Goal: Entertainment & Leisure: Consume media (video, audio)

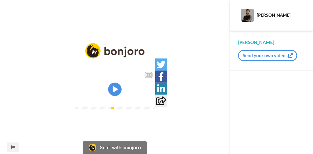
click at [131, 82] on video at bounding box center [114, 89] width 81 height 40
drag, startPoint x: 191, startPoint y: 122, endPoint x: 170, endPoint y: 59, distance: 66.5
drag, startPoint x: 170, startPoint y: 59, endPoint x: 213, endPoint y: 35, distance: 48.7
click at [213, 43] on div "CC Play/Pause 0:03 / 4:11" at bounding box center [114, 80] width 229 height 74
drag, startPoint x: 187, startPoint y: 76, endPoint x: 169, endPoint y: 110, distance: 39.1
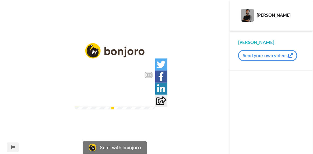
click at [150, 102] on img at bounding box center [148, 100] width 6 height 6
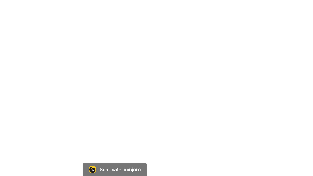
click at [144, 152] on video at bounding box center [156, 88] width 313 height 176
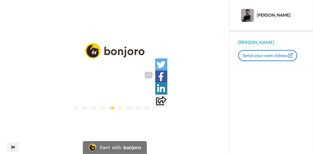
click at [155, 107] on div "3:52 / 4:11" at bounding box center [114, 101] width 81 height 11
click at [155, 107] on div "4:06 / 4:11" at bounding box center [114, 101] width 81 height 11
click at [111, 84] on icon "Play/Pause" at bounding box center [115, 90] width 14 height 26
click at [155, 96] on div "que a gente precisa fazer" at bounding box center [114, 92] width 81 height 6
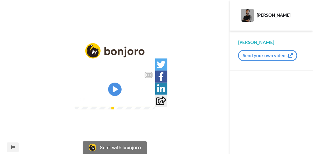
click at [150, 102] on img at bounding box center [148, 100] width 6 height 6
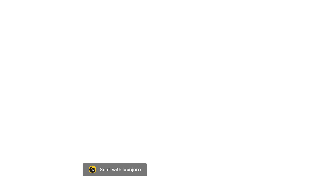
click at [241, 146] on video at bounding box center [156, 88] width 313 height 176
click at [217, 97] on video at bounding box center [156, 88] width 313 height 176
click at [256, 122] on video at bounding box center [156, 88] width 313 height 176
click at [245, 121] on video at bounding box center [156, 88] width 313 height 176
click at [244, 142] on video at bounding box center [156, 88] width 313 height 176
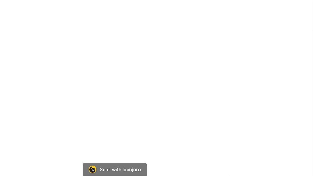
click at [199, 118] on video at bounding box center [156, 88] width 313 height 176
click at [174, 123] on video at bounding box center [156, 88] width 313 height 176
click at [185, 134] on video at bounding box center [156, 88] width 313 height 176
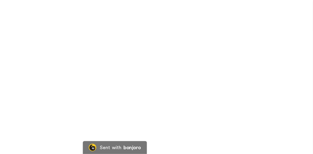
click at [144, 109] on video at bounding box center [156, 77] width 313 height 154
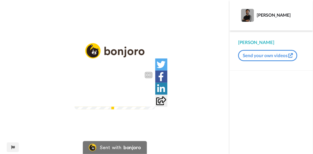
click at [98, 88] on video at bounding box center [114, 89] width 81 height 40
click at [147, 93] on video at bounding box center [114, 89] width 81 height 40
click at [121, 88] on icon at bounding box center [115, 90] width 14 height 14
click at [113, 98] on icon "Play/Pause" at bounding box center [115, 90] width 14 height 26
click at [116, 90] on icon "Play/Pause" at bounding box center [115, 90] width 14 height 26
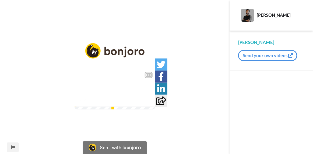
click at [155, 107] on div "0:06 / 4:11" at bounding box center [114, 101] width 81 height 11
click at [155, 107] on div "0:07 / 4:11" at bounding box center [114, 101] width 81 height 11
drag, startPoint x: 31, startPoint y: 136, endPoint x: 71, endPoint y: 143, distance: 40.4
click at [71, 118] on div "CC Play/Pause Cara, continuando a análise que eu tinha feito na semana passada …" at bounding box center [114, 80] width 229 height 74
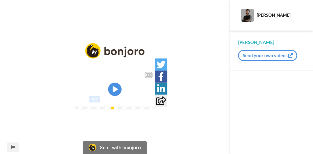
click at [92, 95] on span "Cara, continuando a análise que eu tinha feito na semana passada que eu estava …" at bounding box center [114, 86] width 75 height 18
click at [151, 103] on div at bounding box center [148, 99] width 8 height 8
click at [150, 102] on img at bounding box center [148, 100] width 6 height 6
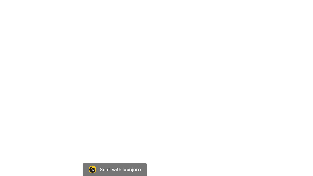
click at [166, 131] on video at bounding box center [156, 88] width 313 height 176
click at [168, 133] on video at bounding box center [156, 88] width 313 height 176
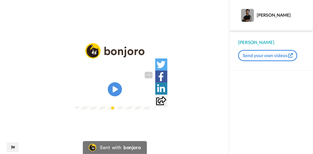
click at [113, 88] on icon "Play/Pause" at bounding box center [115, 90] width 14 height 26
